Goal: Task Accomplishment & Management: Manage account settings

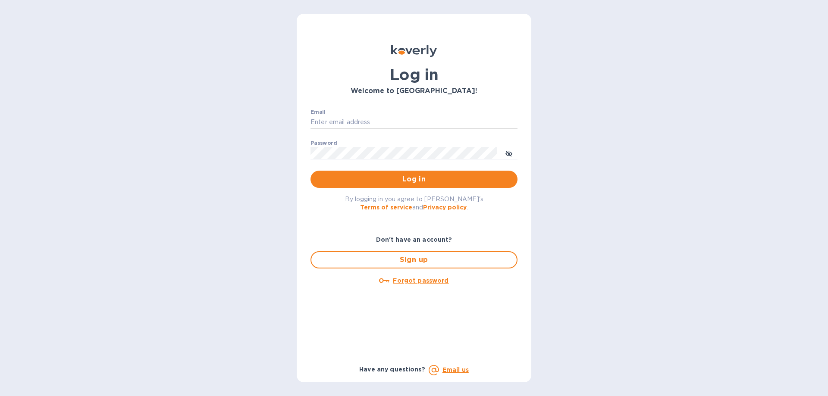
click at [411, 120] on input "Email" at bounding box center [414, 122] width 207 height 13
type input "ch@supremelightingny.com"
click at [609, 193] on div "Log in Welcome to Koverly! Email ch@supremelightingny.com ​ Password ​ Log in B…" at bounding box center [414, 198] width 828 height 396
click at [399, 182] on span "Log in" at bounding box center [413, 179] width 193 height 10
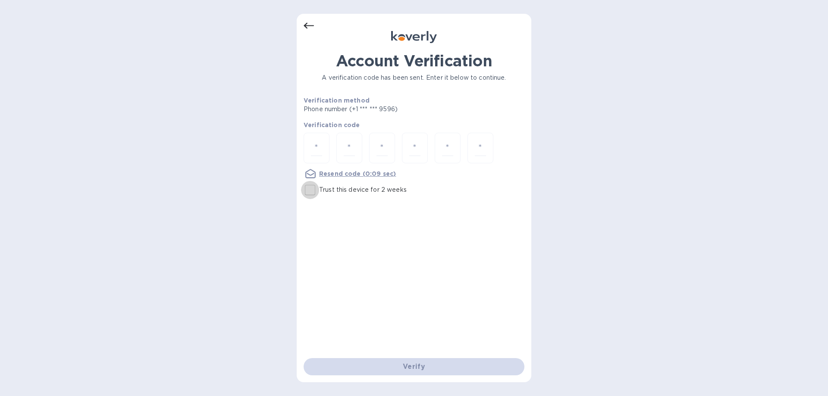
click at [310, 191] on input "Trust this device for 2 weeks" at bounding box center [310, 190] width 18 height 18
checkbox input "true"
click at [322, 149] on input "number" at bounding box center [316, 148] width 11 height 16
type input "7"
type input "9"
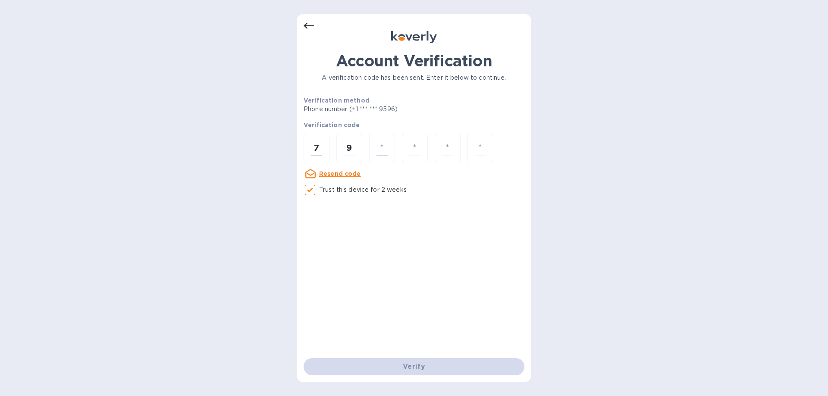
type input "1"
type input "7"
type input "6"
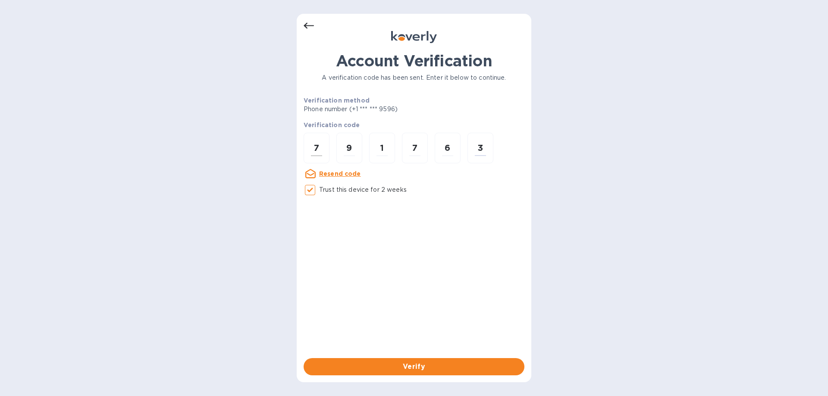
type input "3"
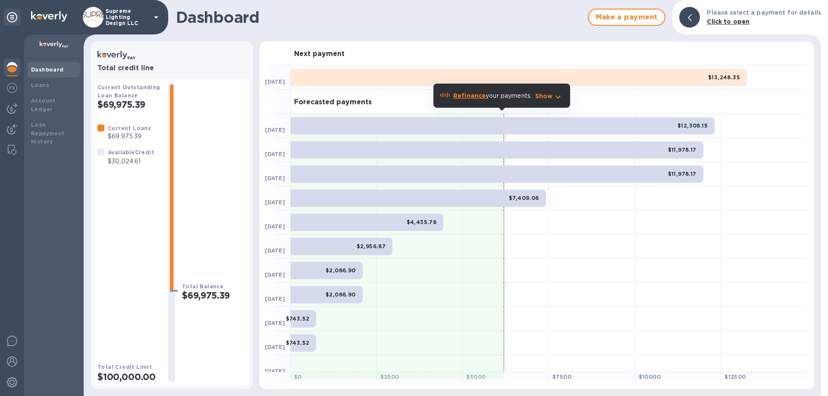
click at [124, 15] on p "Supreme Lighting Design LLC" at bounding box center [127, 17] width 43 height 18
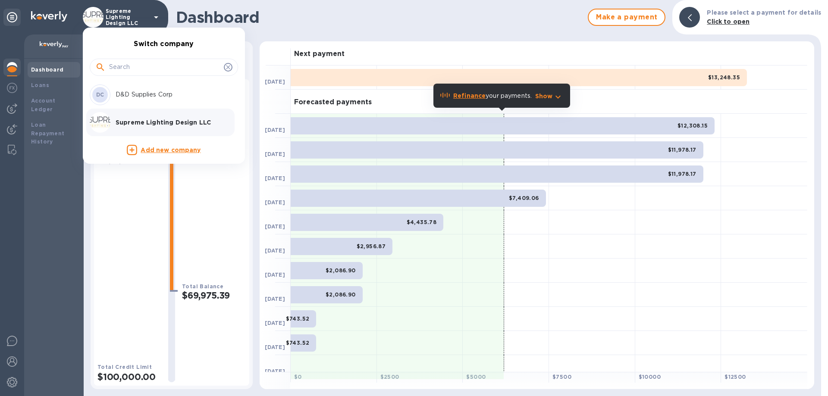
click at [118, 92] on p "D&D Supplies Corp" at bounding box center [170, 94] width 109 height 9
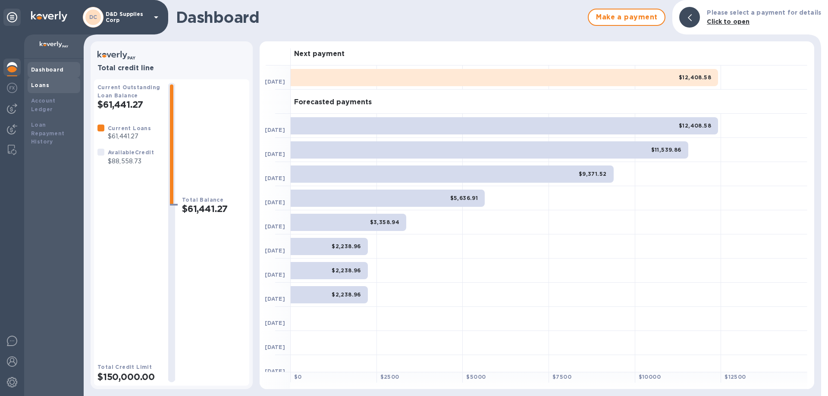
click at [42, 84] on b "Loans" at bounding box center [40, 85] width 18 height 6
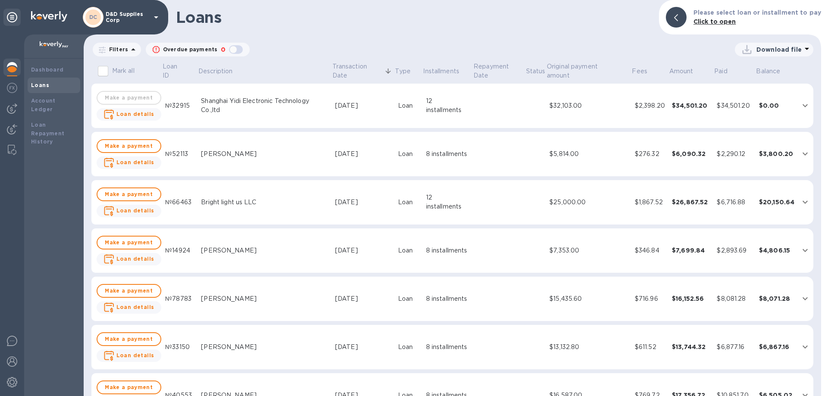
click at [417, 110] on td "Loan" at bounding box center [409, 106] width 28 height 45
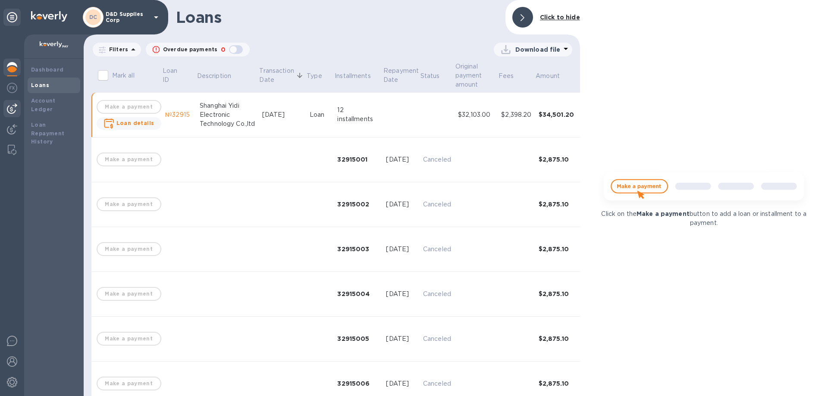
click at [9, 105] on img at bounding box center [12, 109] width 10 height 10
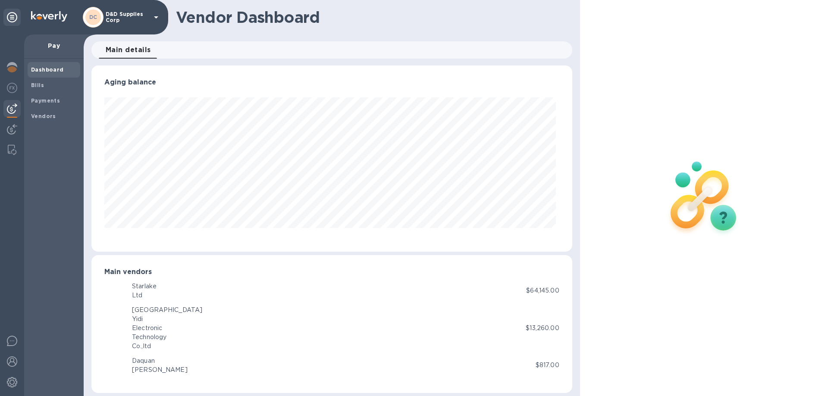
scroll to position [186, 477]
click at [46, 84] on span "Bills" at bounding box center [54, 85] width 46 height 9
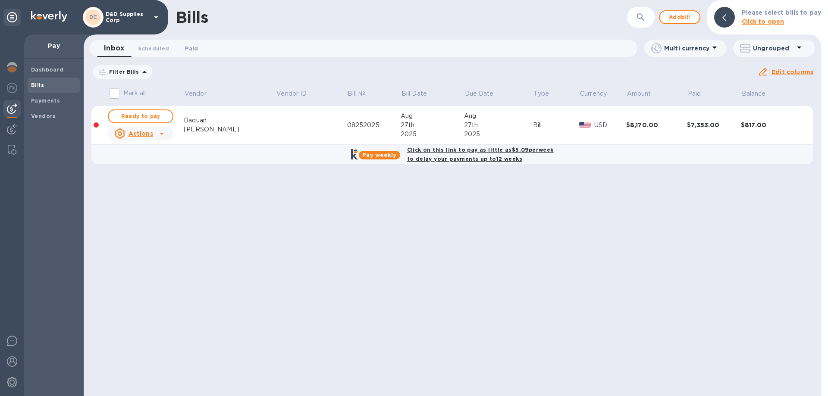
click at [193, 49] on span "Paid 0" at bounding box center [191, 48] width 13 height 9
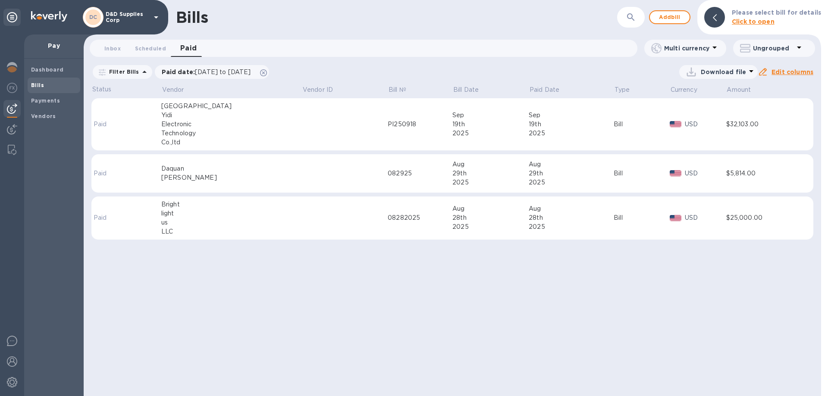
click at [302, 116] on td at bounding box center [345, 124] width 86 height 53
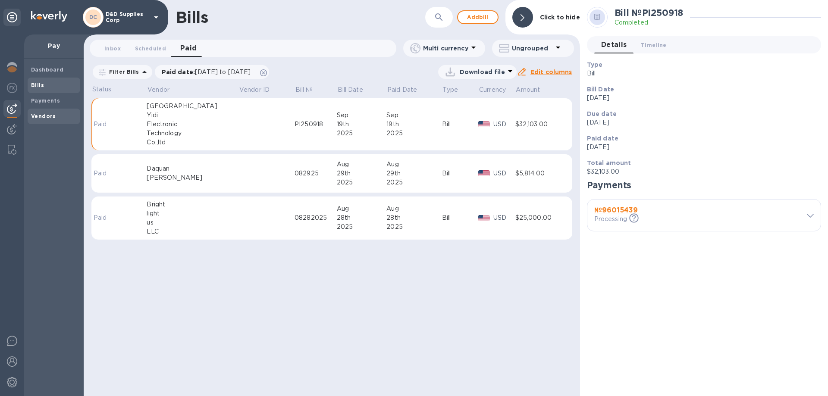
click at [43, 113] on b "Vendors" at bounding box center [43, 116] width 25 height 6
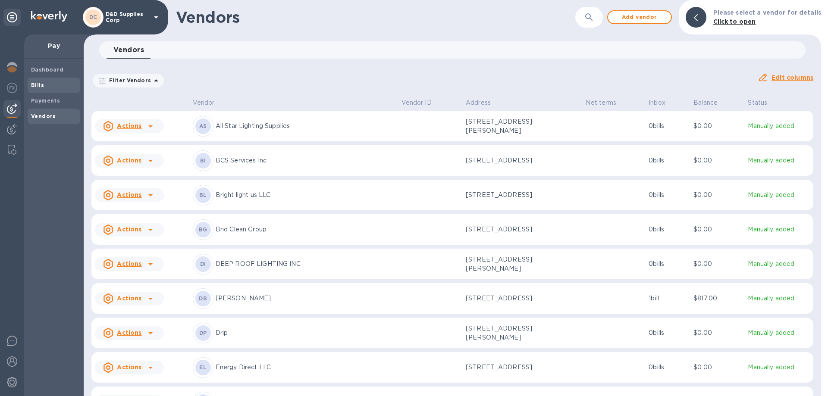
click at [44, 83] on span "Bills" at bounding box center [54, 85] width 46 height 9
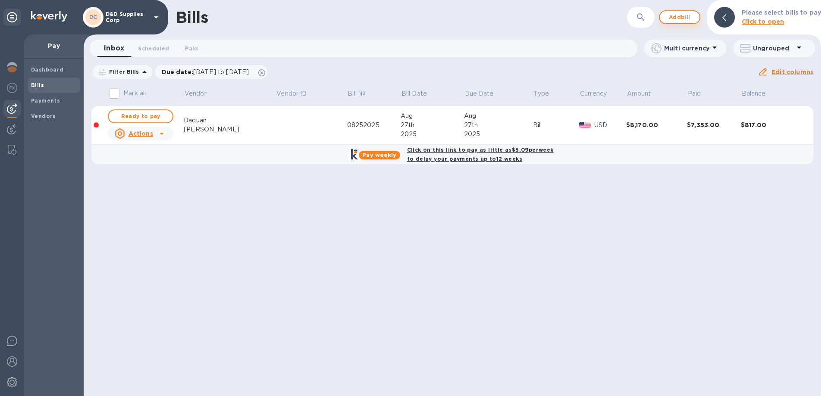
click at [668, 19] on button "Add bill" at bounding box center [679, 17] width 41 height 14
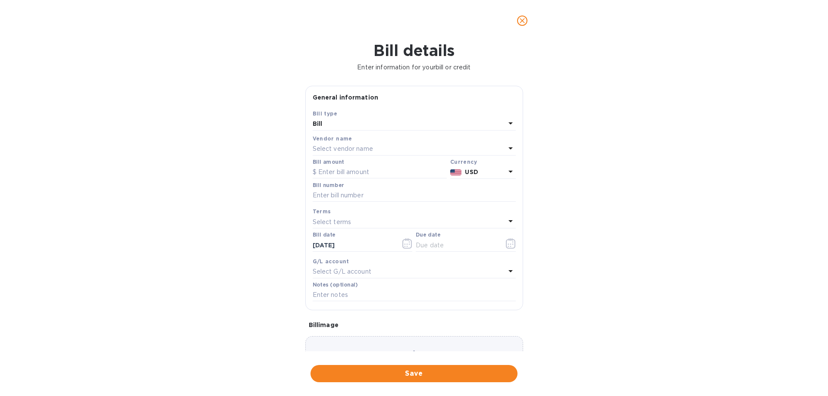
click at [340, 148] on p "Select vendor name" at bounding box center [343, 148] width 60 height 9
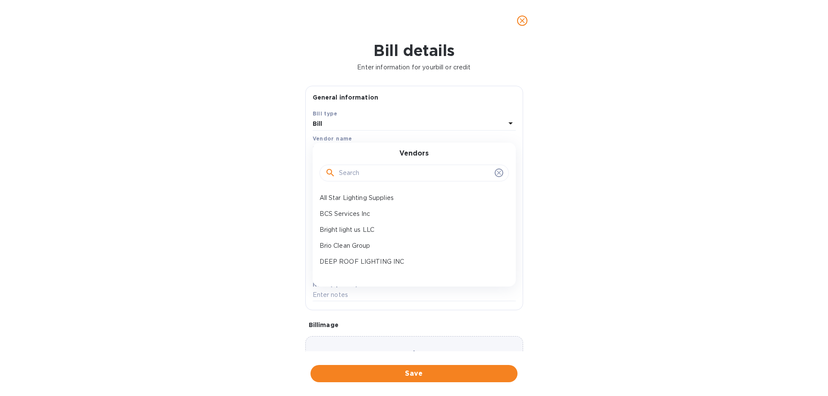
click at [358, 174] on input "text" at bounding box center [415, 173] width 152 height 13
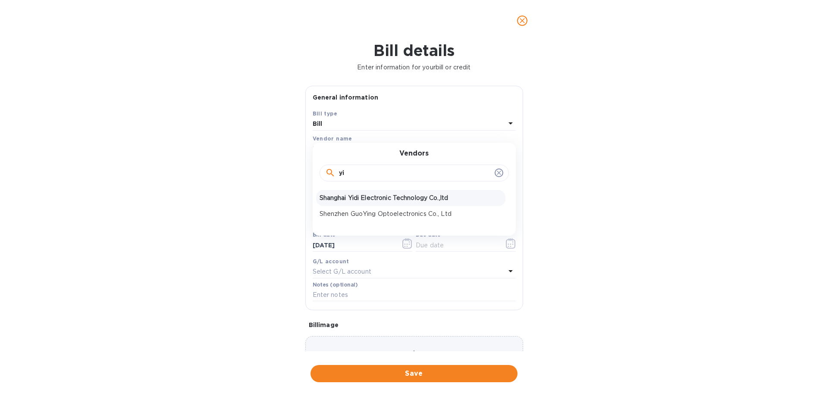
type input "yi"
click at [366, 197] on p "Shanghai Yidi Electronic Technology Co.,ltd" at bounding box center [411, 198] width 182 height 9
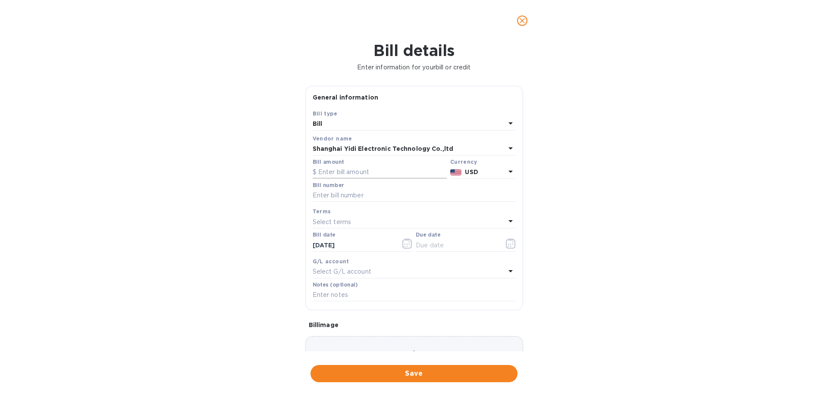
click at [371, 172] on input "text" at bounding box center [380, 172] width 134 height 13
paste input "18,270"
type input "18,270"
paste input "LED strip light PI250918"
type input "LED strip light PI250918"
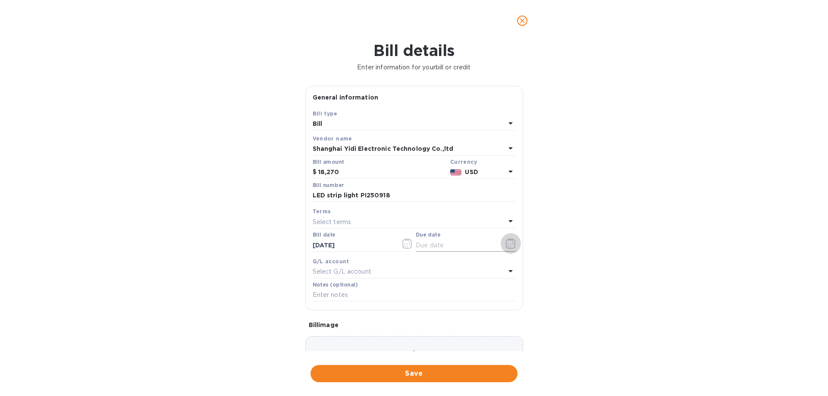
click at [515, 248] on button "button" at bounding box center [511, 243] width 20 height 21
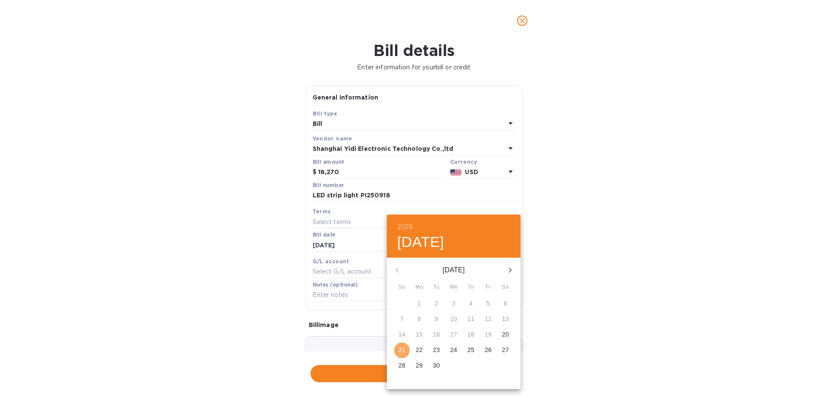
drag, startPoint x: 402, startPoint y: 350, endPoint x: 399, endPoint y: 343, distance: 7.5
click at [402, 350] on p "21" at bounding box center [401, 350] width 7 height 9
type input "09/21/2025"
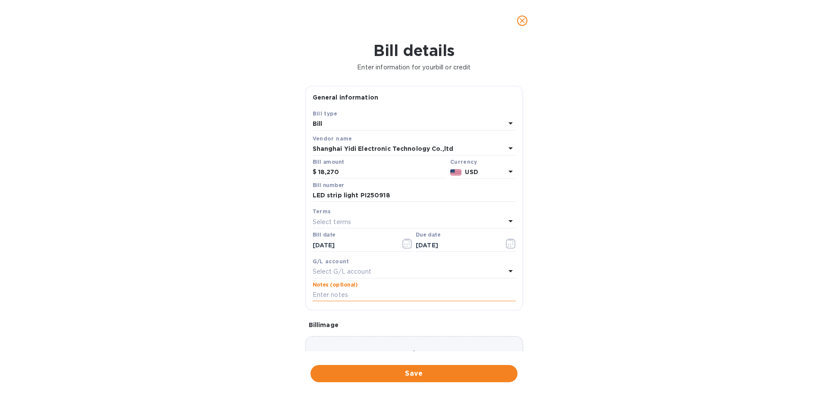
click at [341, 295] on input "text" at bounding box center [414, 295] width 203 height 13
paste input "630pcs"
type input "630pcs"
click at [381, 375] on span "Save" at bounding box center [413, 374] width 193 height 10
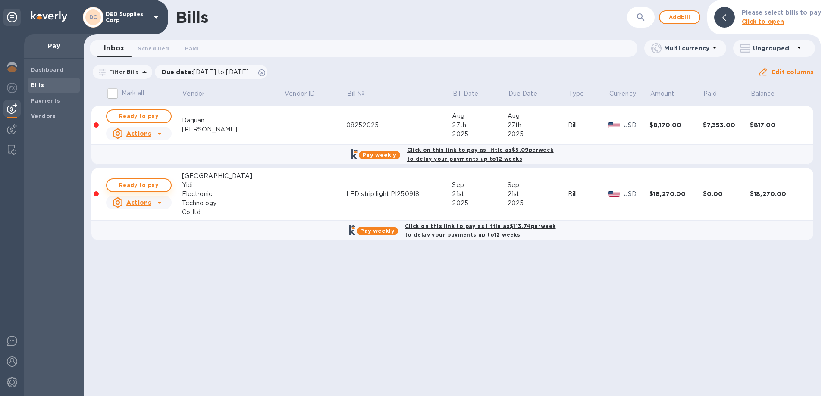
click at [138, 184] on span "Ready to pay" at bounding box center [139, 185] width 50 height 10
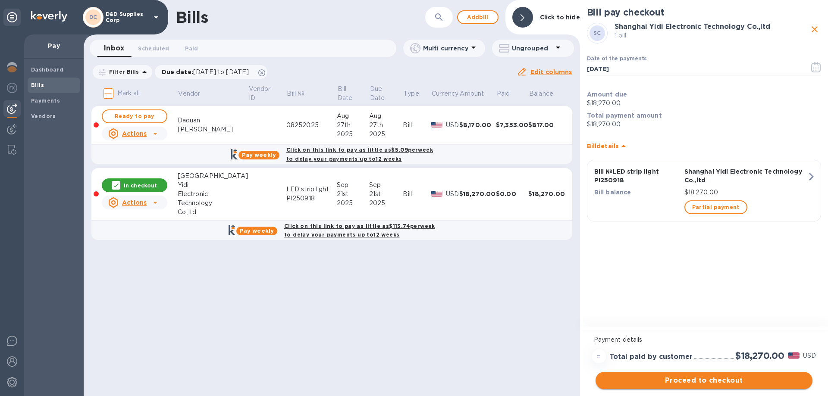
click at [692, 375] on button "Proceed to checkout" at bounding box center [704, 380] width 217 height 17
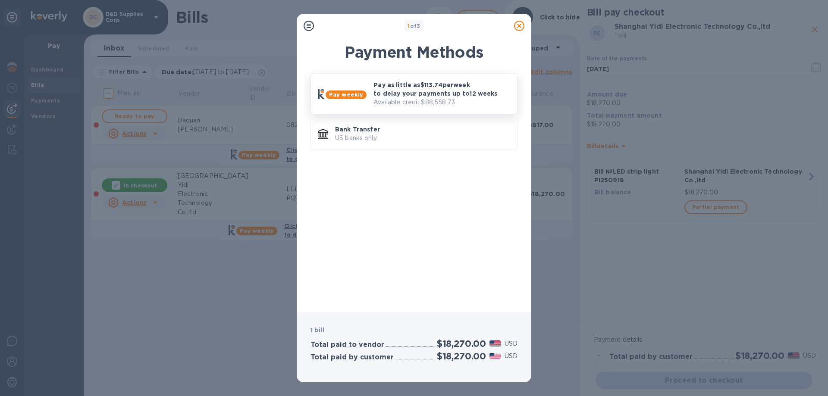
click at [407, 96] on p "Pay as little as $113.74 per week to delay your payments up to 12 weeks" at bounding box center [441, 89] width 137 height 17
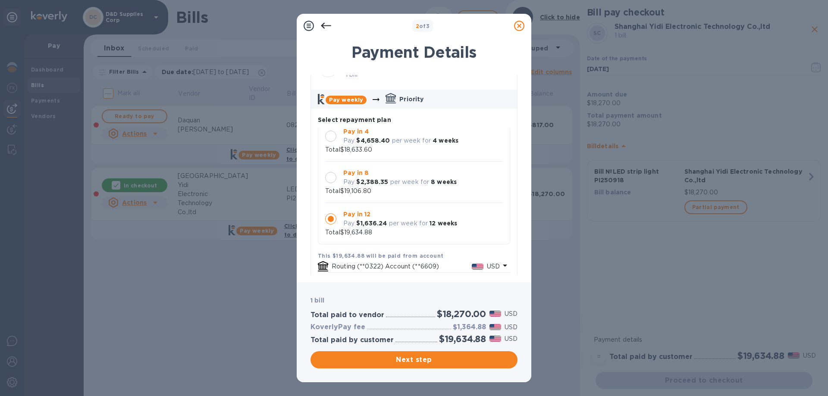
scroll to position [43, 0]
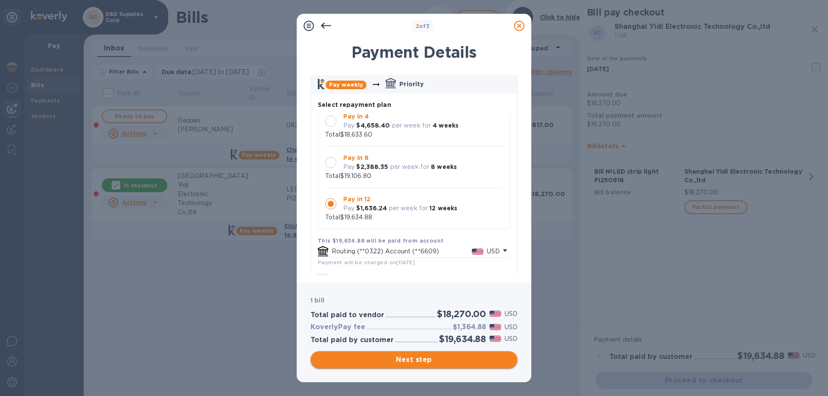
click at [441, 360] on span "Next step" at bounding box center [413, 360] width 193 height 10
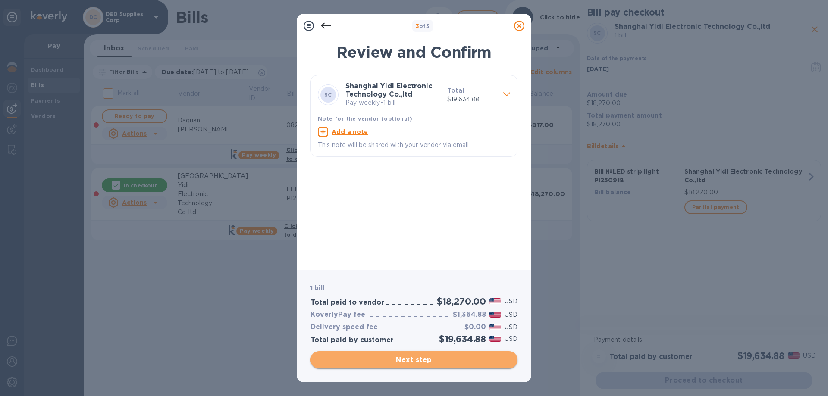
click at [431, 360] on span "Next step" at bounding box center [413, 360] width 193 height 10
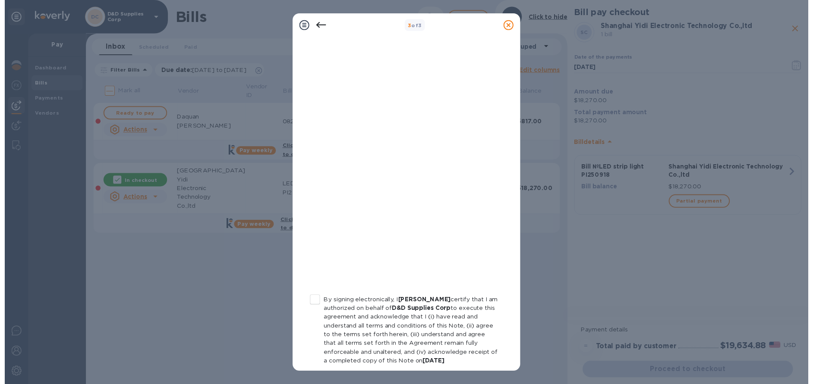
scroll to position [95, 0]
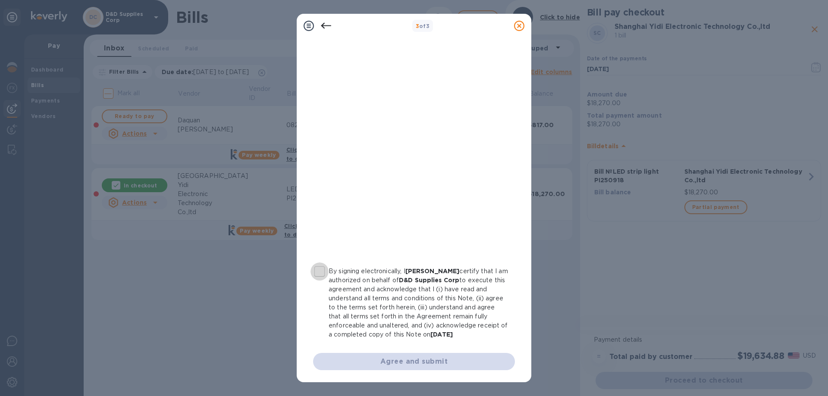
click at [320, 265] on input "By signing electronically, I David goldsten certify that I am authorized on beh…" at bounding box center [320, 272] width 18 height 18
checkbox input "true"
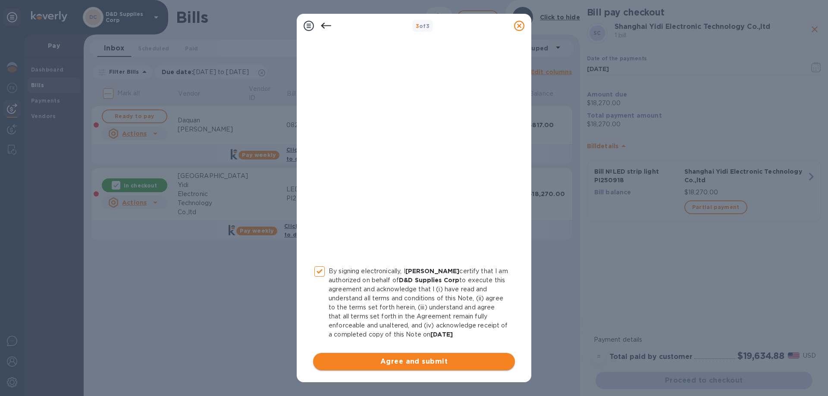
click at [424, 363] on span "Agree and submit" at bounding box center [414, 362] width 188 height 10
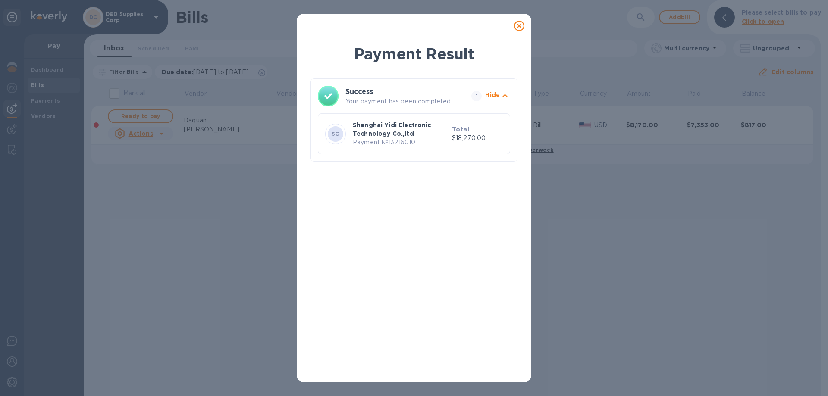
click at [519, 26] on icon at bounding box center [519, 26] width 10 height 10
